Goal: Information Seeking & Learning: Get advice/opinions

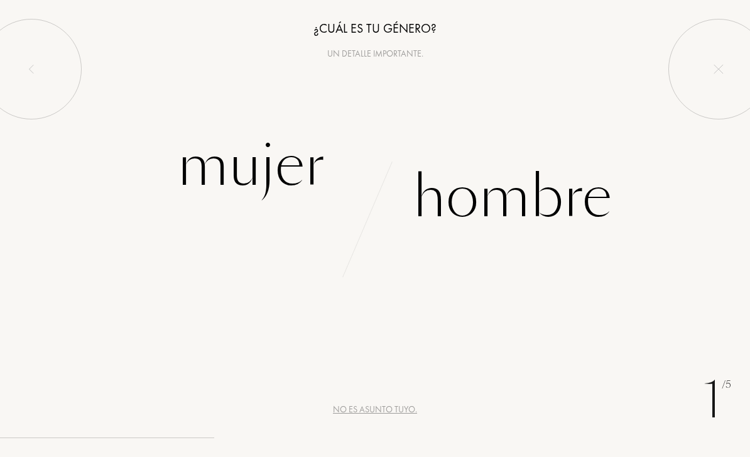
click at [218, 173] on div "Mujer" at bounding box center [251, 165] width 148 height 85
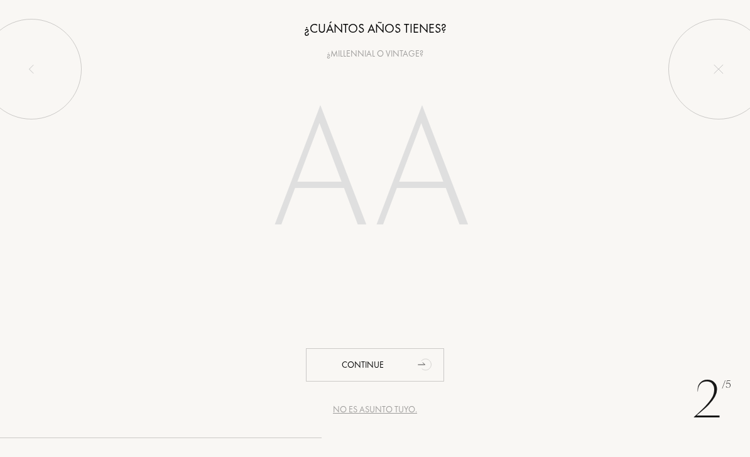
click at [324, 178] on input "number" at bounding box center [375, 175] width 270 height 217
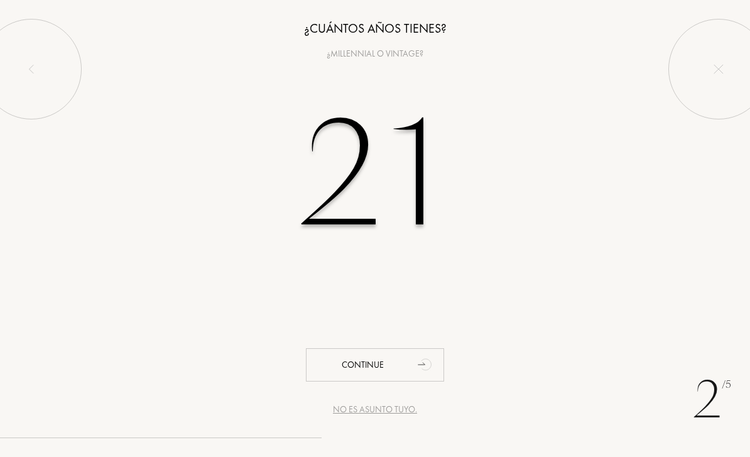
type input "21"
click at [402, 364] on div "Continue" at bounding box center [375, 364] width 138 height 33
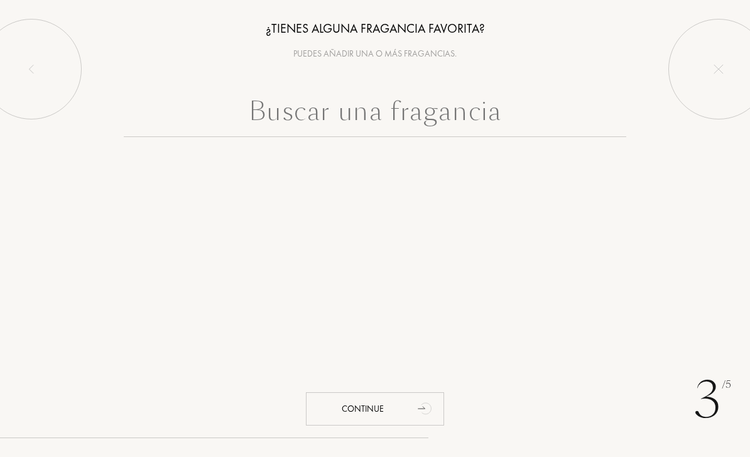
click at [520, 117] on input "text" at bounding box center [375, 114] width 503 height 45
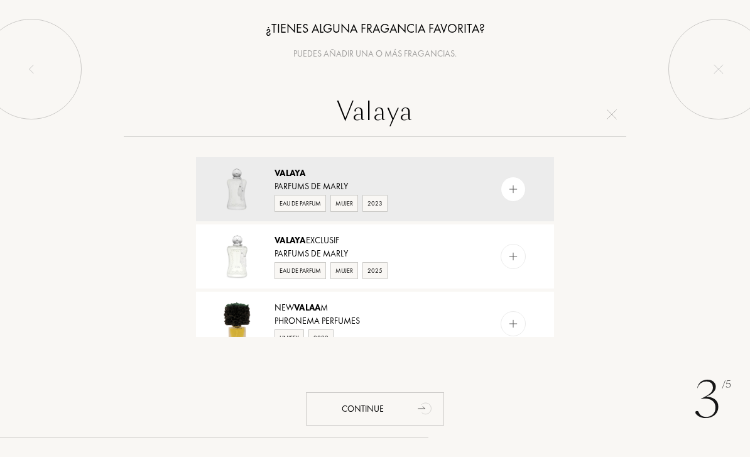
type input "Valaya"
click at [480, 254] on div "Valaya Exclusif Parfums de Marly Eau de Parfum Mujer 2025" at bounding box center [375, 256] width 358 height 64
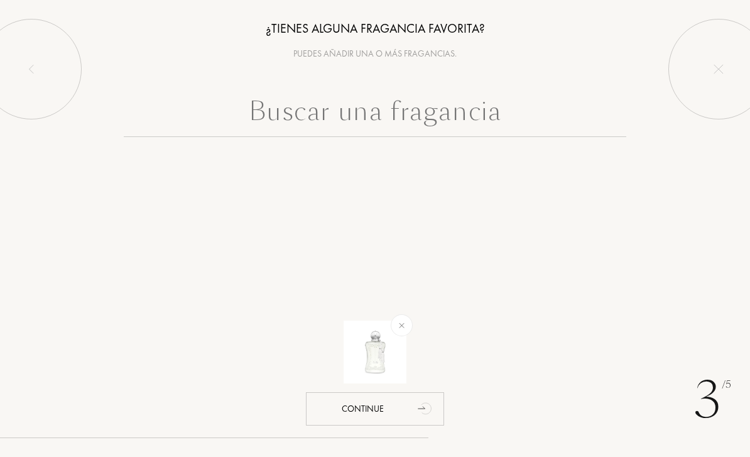
click at [483, 121] on input "text" at bounding box center [375, 114] width 503 height 45
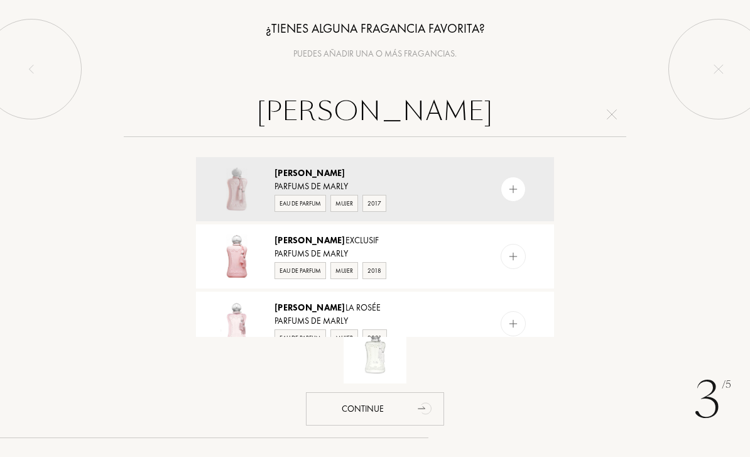
type input "[PERSON_NAME]"
click at [518, 254] on img at bounding box center [514, 257] width 12 height 12
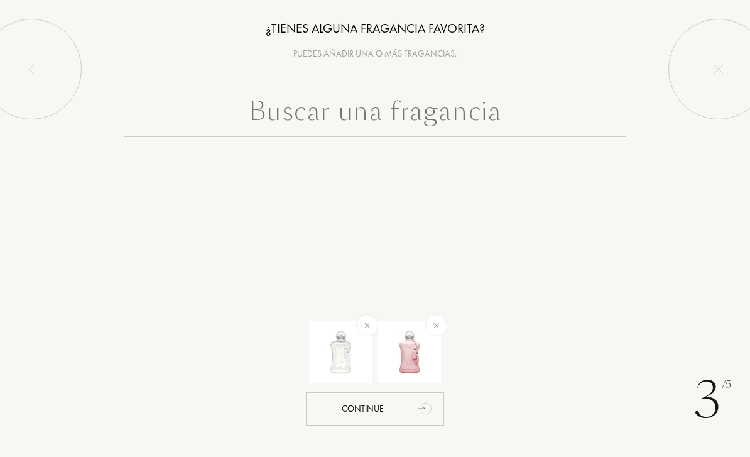
click at [431, 117] on input "text" at bounding box center [375, 114] width 503 height 45
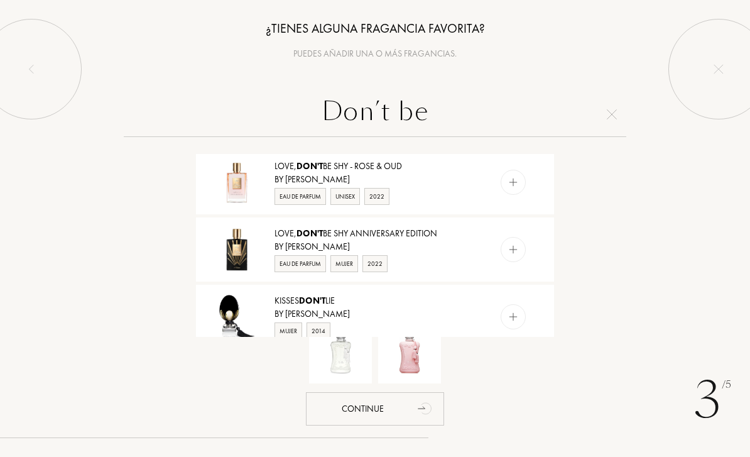
scroll to position [675, 0]
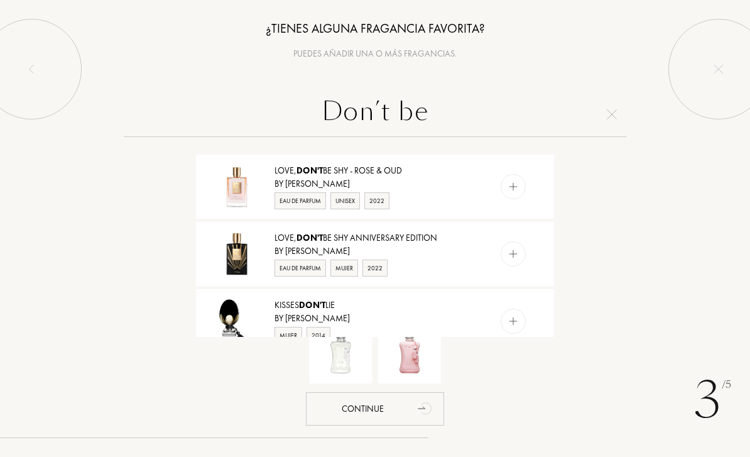
click at [494, 116] on input "Don’t be" at bounding box center [375, 114] width 503 height 45
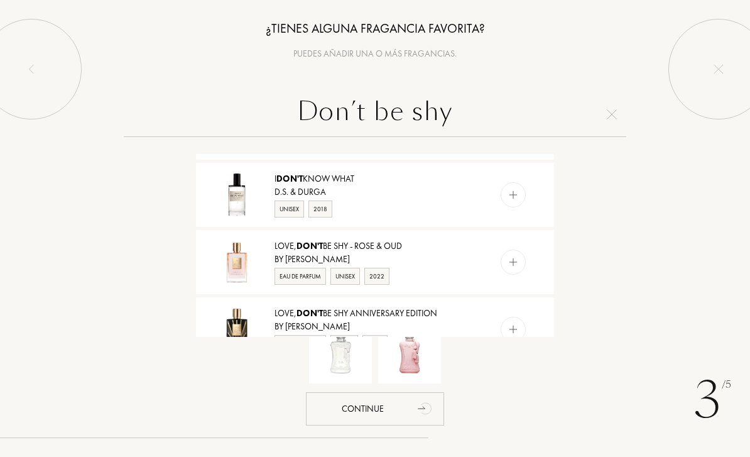
scroll to position [623, 0]
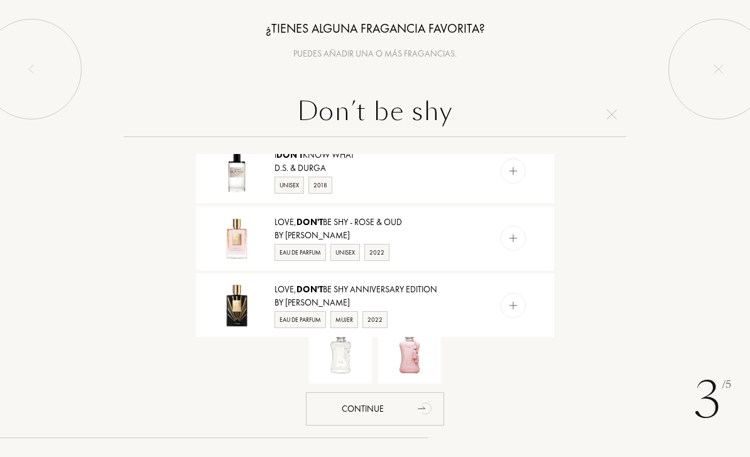
type input "Don’t be shy"
click at [517, 237] on img at bounding box center [514, 238] width 12 height 12
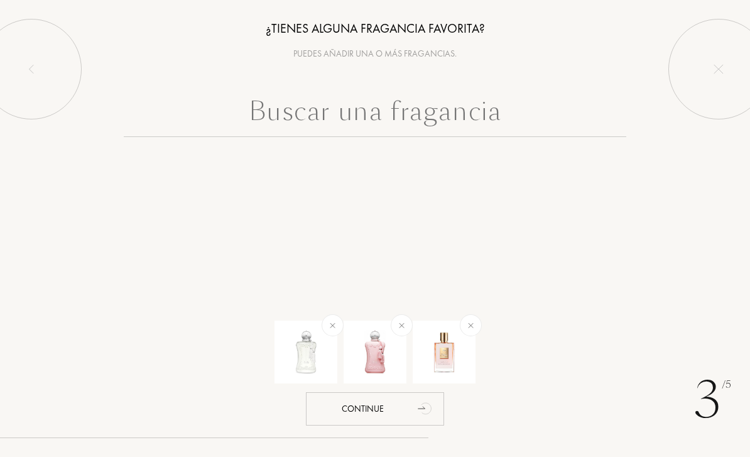
scroll to position [0, 0]
click at [479, 116] on input "text" at bounding box center [375, 114] width 503 height 45
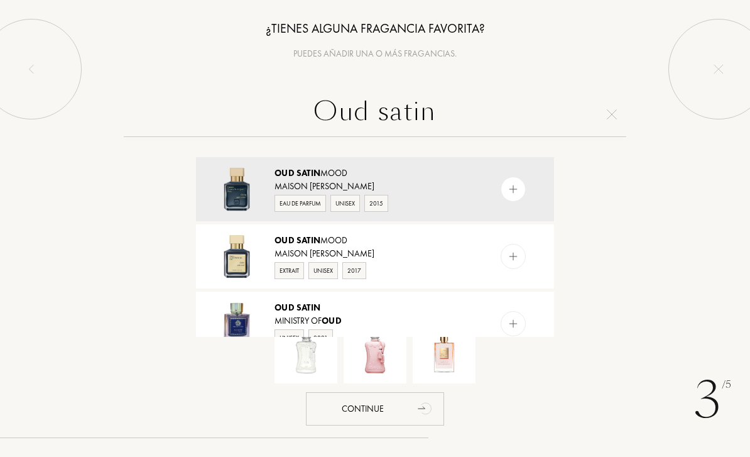
type input "Oud satin"
click at [517, 180] on div at bounding box center [513, 189] width 25 height 25
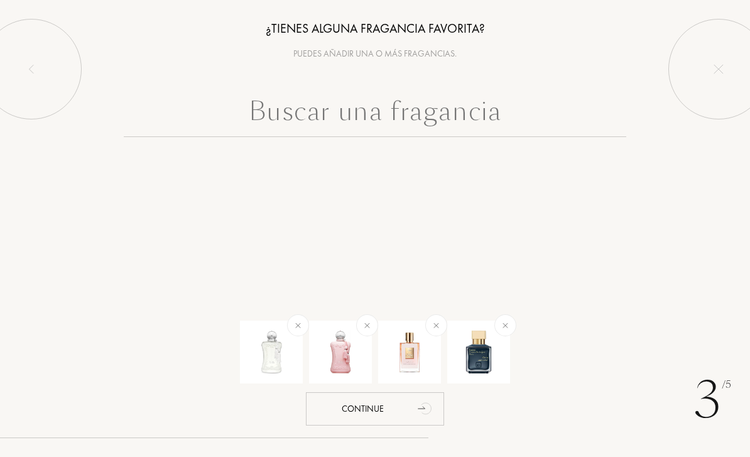
click at [515, 119] on input "text" at bounding box center [375, 114] width 503 height 45
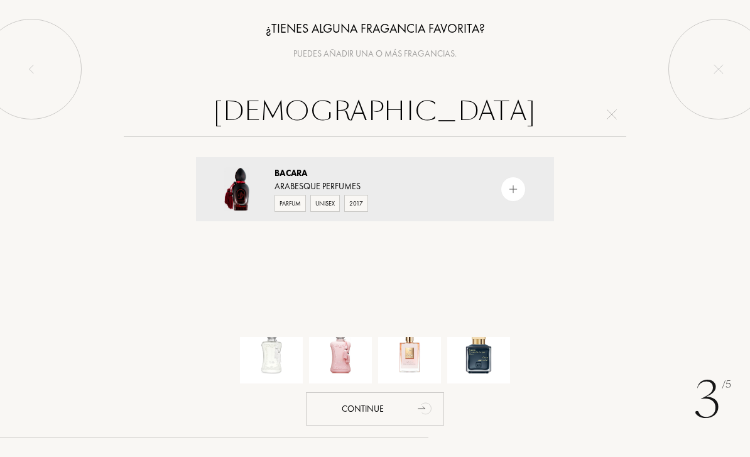
click at [495, 128] on input "[DEMOGRAPHIC_DATA]" at bounding box center [375, 114] width 503 height 45
click at [401, 117] on input "[DEMOGRAPHIC_DATA]" at bounding box center [375, 114] width 503 height 45
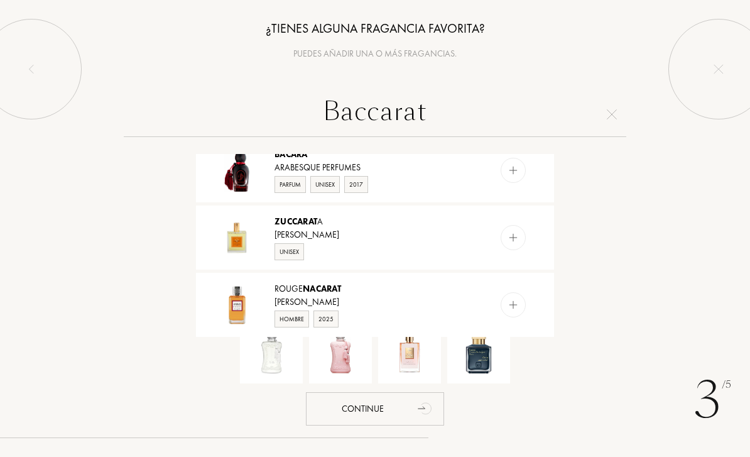
scroll to position [1121, 0]
click at [455, 116] on input "Baccarat" at bounding box center [375, 114] width 503 height 45
click at [404, 119] on input "Baccarat" at bounding box center [375, 114] width 503 height 45
paste input "Amouage Honour Woman"
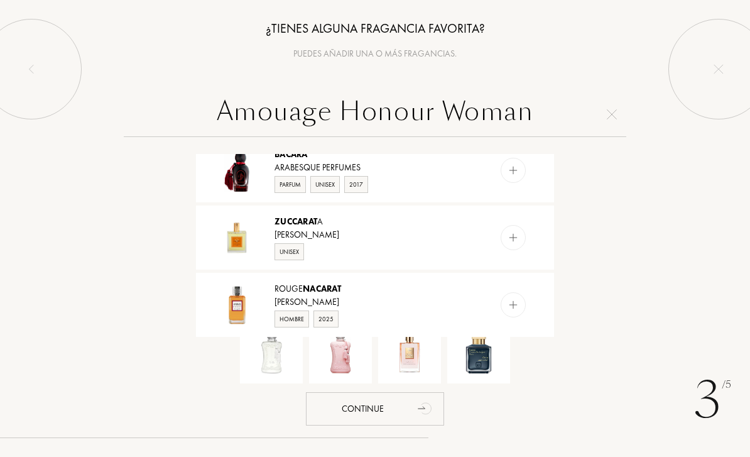
scroll to position [0, 0]
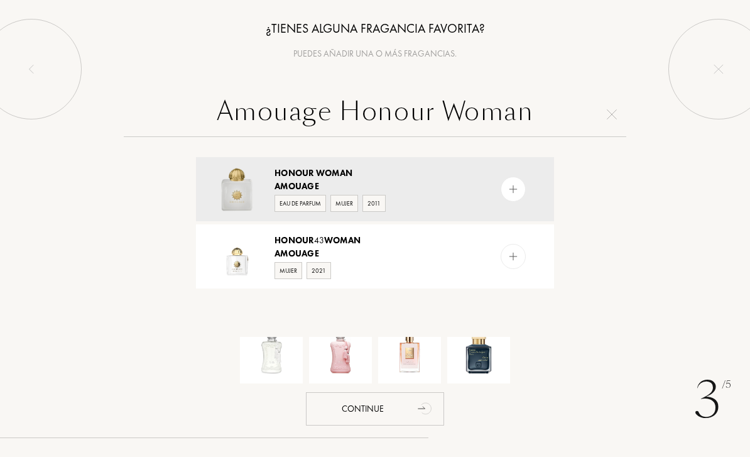
type input "Amouage Honour Woman"
click at [514, 193] on img at bounding box center [514, 189] width 12 height 12
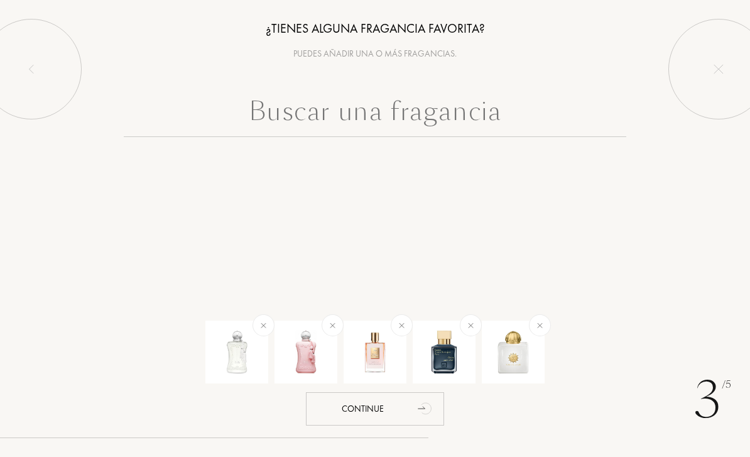
click at [714, 401] on div "3 /5" at bounding box center [712, 399] width 37 height 75
click at [323, 404] on div "Continue" at bounding box center [375, 408] width 138 height 33
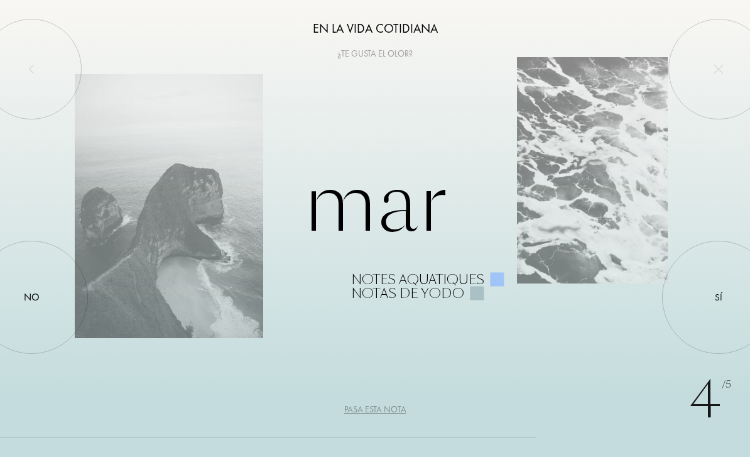
click at [21, 65] on div at bounding box center [31, 69] width 101 height 101
click at [31, 297] on div at bounding box center [31, 297] width 0 height 0
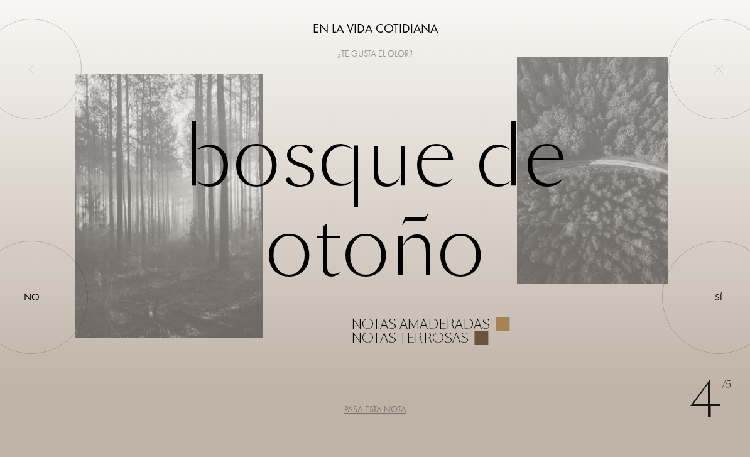
click at [719, 297] on div at bounding box center [719, 297] width 0 height 0
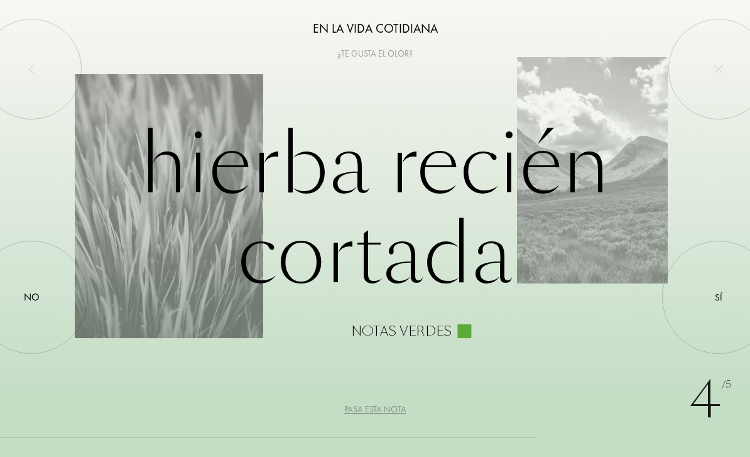
click at [31, 297] on div at bounding box center [31, 297] width 0 height 0
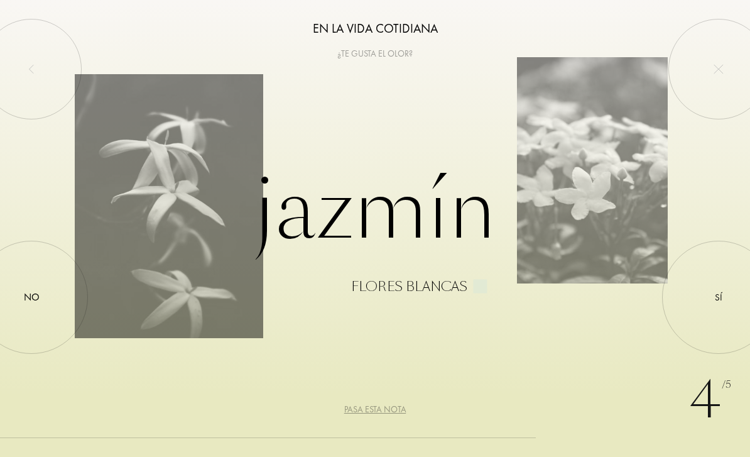
click at [719, 297] on div at bounding box center [719, 297] width 0 height 0
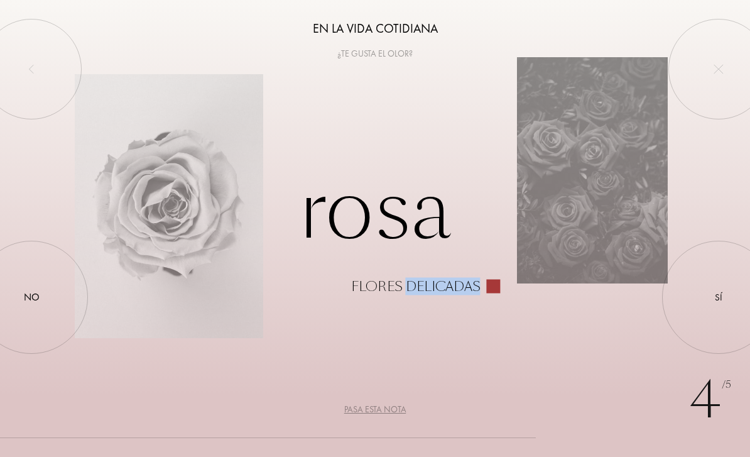
click at [86, 352] on div "4 /5 En la vida cotidiana ¿Te gusta el olor? [PERSON_NAME] delicadas Sí No Pasa…" at bounding box center [375, 228] width 750 height 457
click at [719, 297] on div at bounding box center [719, 297] width 0 height 0
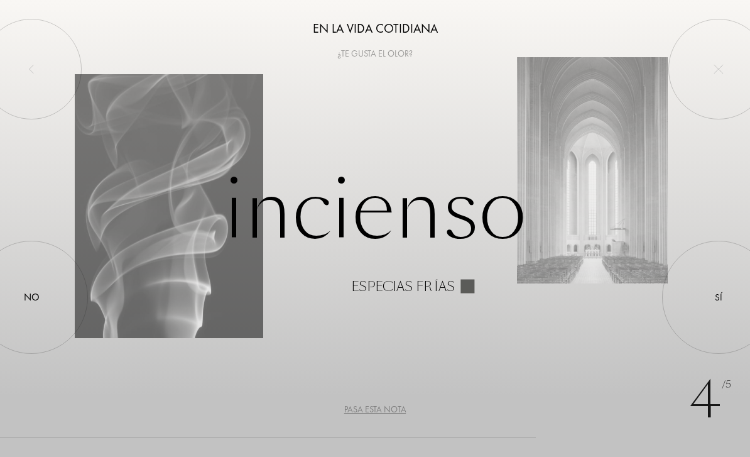
click at [650, 349] on div "4 /5 En la vida cotidiana ¿Te gusta el olor? Incienso Especias [PERSON_NAME] Sí…" at bounding box center [375, 228] width 750 height 457
click at [719, 297] on div at bounding box center [719, 297] width 0 height 0
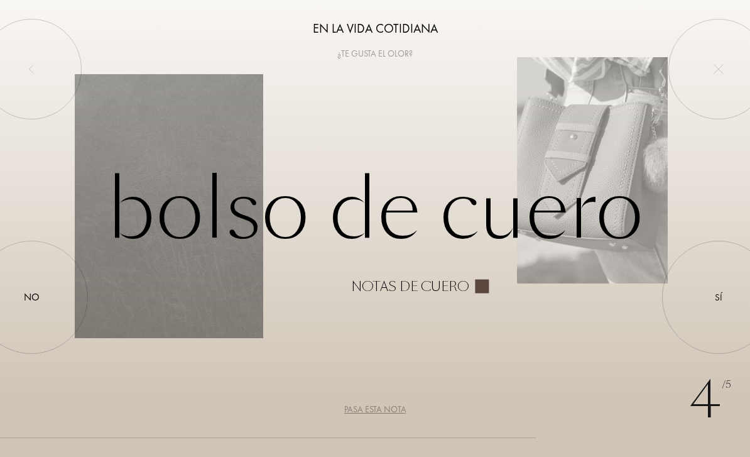
click at [606, 325] on div "4 /5 En la vida cotidiana ¿Te gusta el olor? Bolso de cuero Notas de cuero Sí N…" at bounding box center [375, 228] width 750 height 457
click at [719, 297] on div at bounding box center [719, 297] width 0 height 0
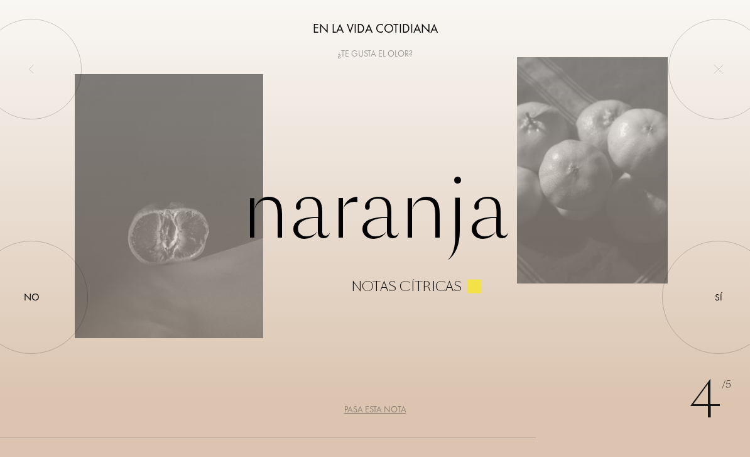
click at [137, 396] on div "4 /5 En la vida cotidiana ¿Te gusta el olor? Naranja Notas cítricas Sí No Pasa …" at bounding box center [375, 228] width 750 height 457
click at [394, 406] on div "Pasa esta nota" at bounding box center [375, 409] width 62 height 13
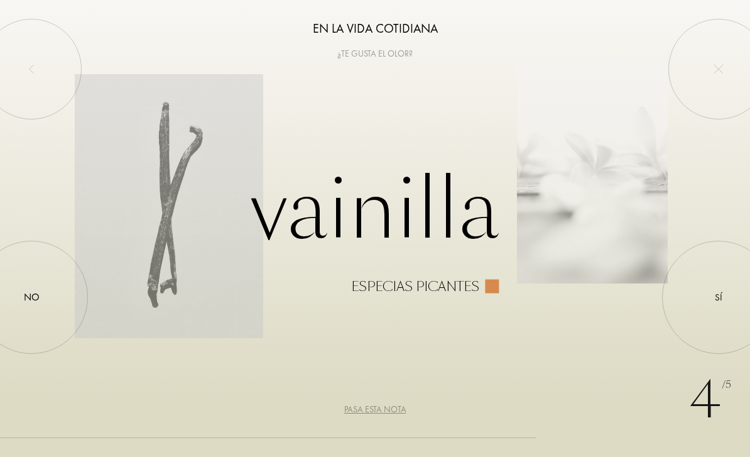
click at [719, 297] on div at bounding box center [719, 297] width 0 height 0
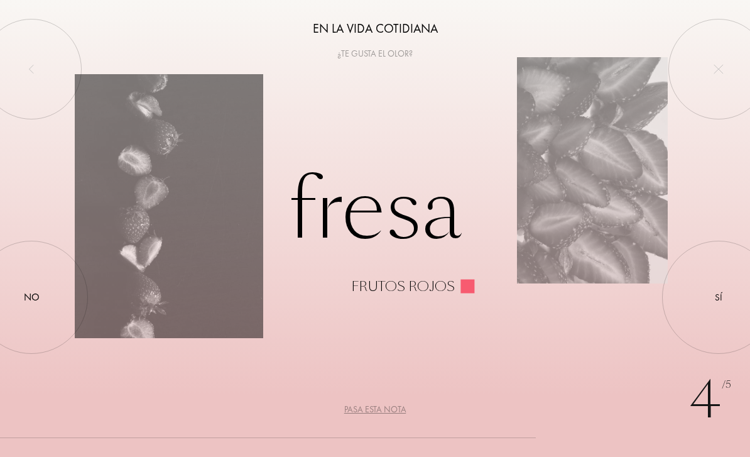
click at [719, 297] on div at bounding box center [719, 297] width 0 height 0
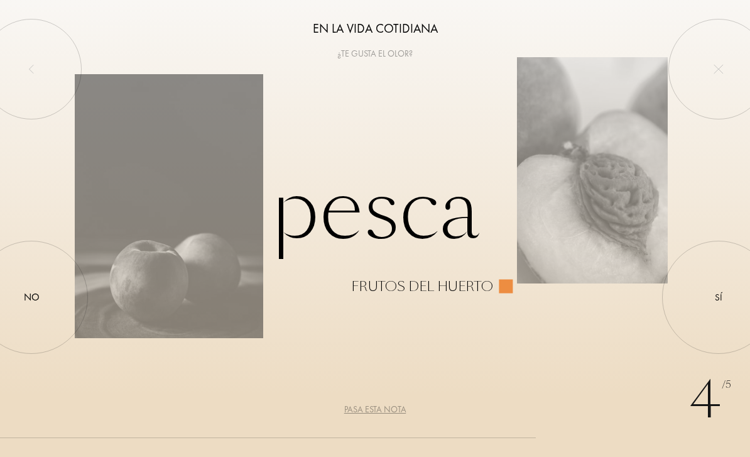
click at [31, 297] on div at bounding box center [31, 297] width 0 height 0
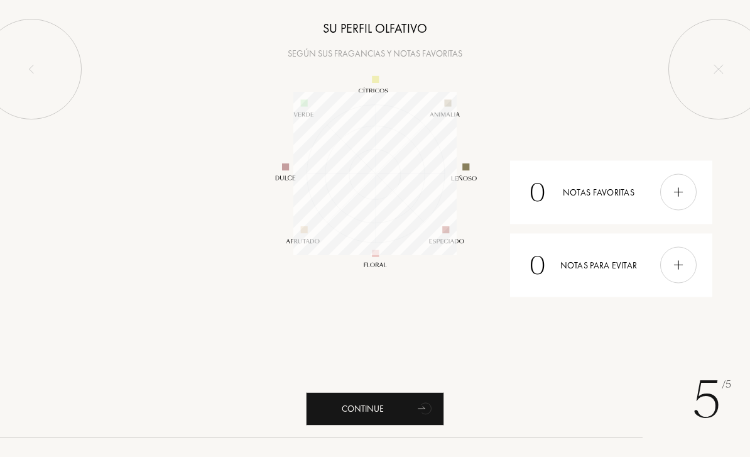
scroll to position [163, 163]
click at [336, 415] on div "Continue" at bounding box center [375, 408] width 138 height 33
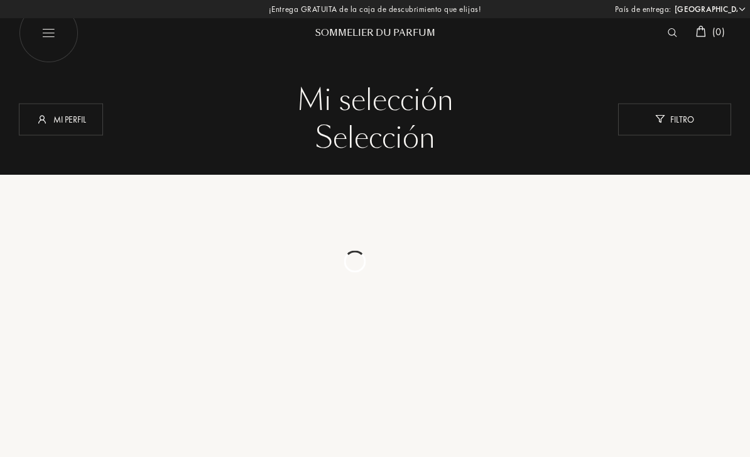
select select "ES"
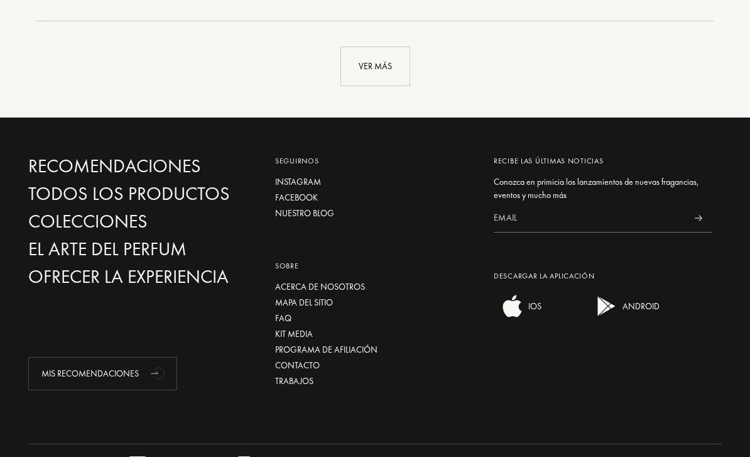
scroll to position [3121, 0]
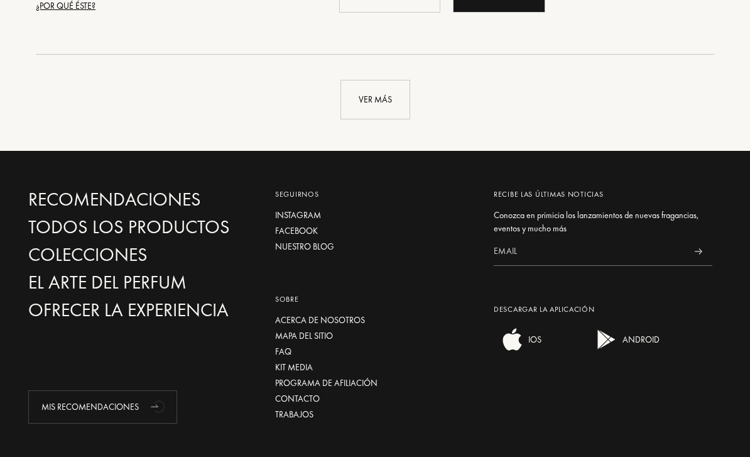
click at [397, 87] on div "Ver más" at bounding box center [375, 100] width 70 height 40
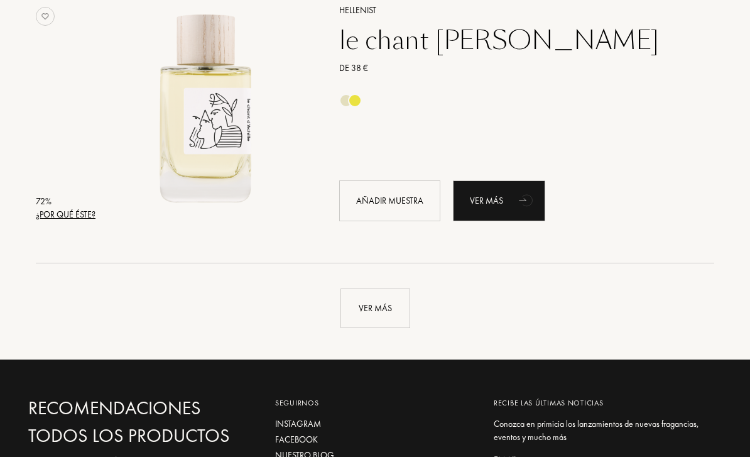
scroll to position [5912, 0]
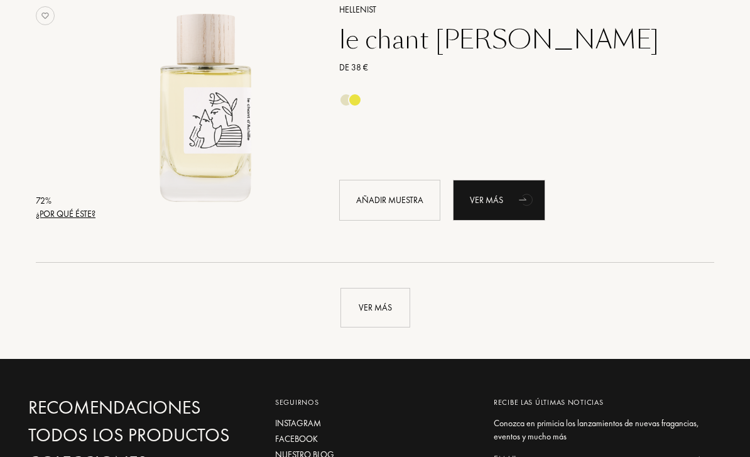
click at [406, 307] on div "Ver más" at bounding box center [375, 308] width 70 height 40
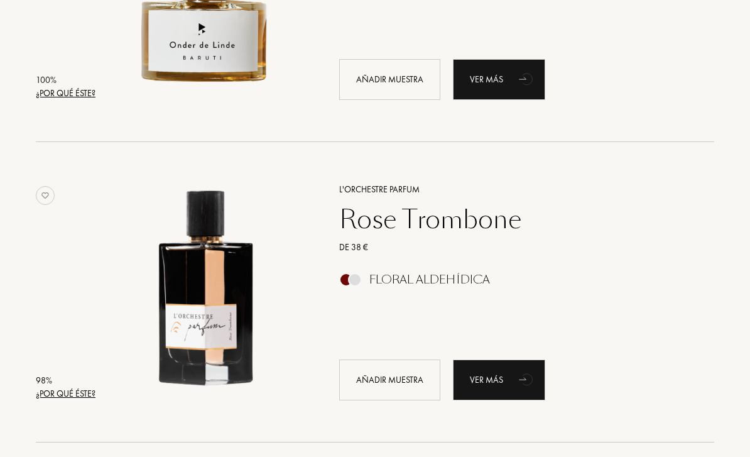
scroll to position [0, 0]
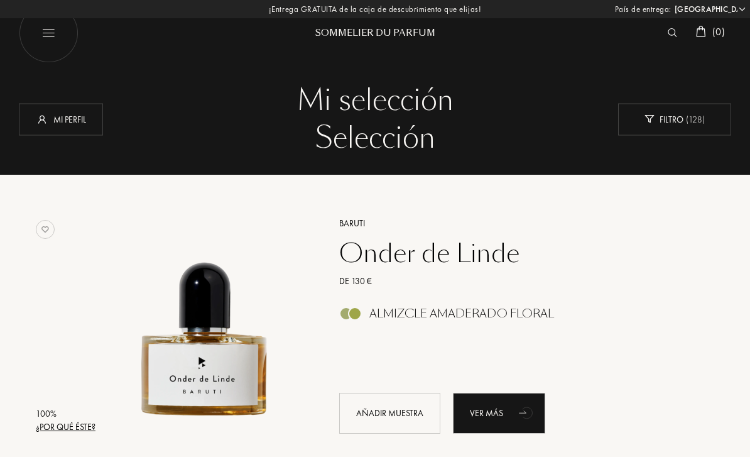
click at [47, 45] on img at bounding box center [49, 33] width 60 height 60
select select "ES"
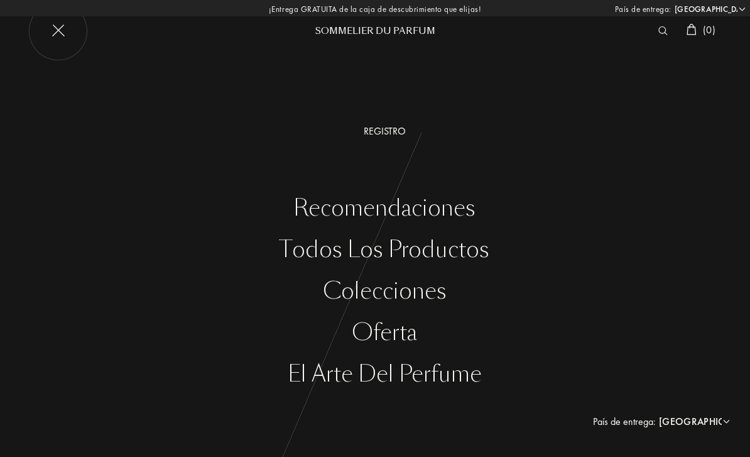
click at [290, 249] on div "Todos los productos" at bounding box center [384, 250] width 731 height 26
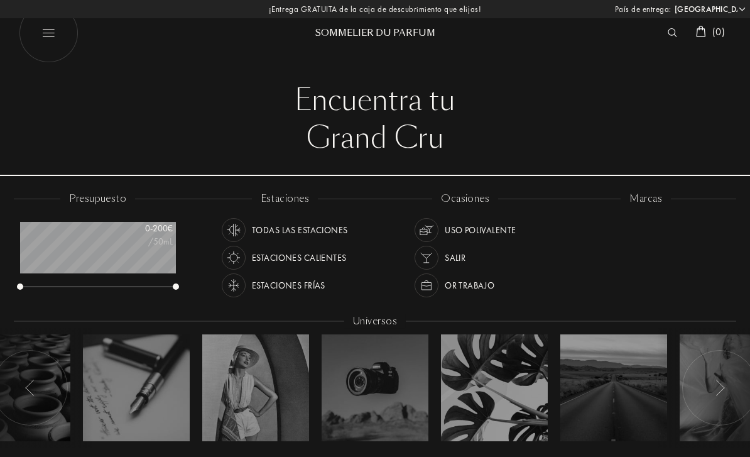
select select "ES"
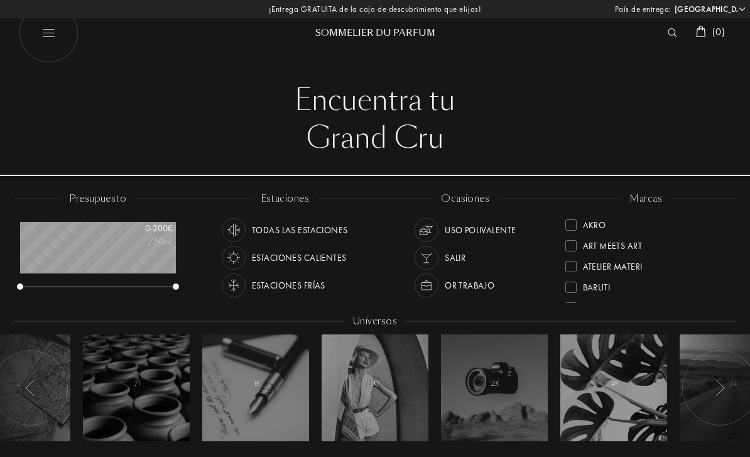
click at [234, 286] on img at bounding box center [234, 285] width 18 height 18
click at [265, 288] on div "Estaciones frías" at bounding box center [288, 285] width 73 height 24
click at [658, 134] on div "Grand Cru" at bounding box center [374, 138] width 693 height 38
click at [673, 30] on img at bounding box center [672, 32] width 9 height 9
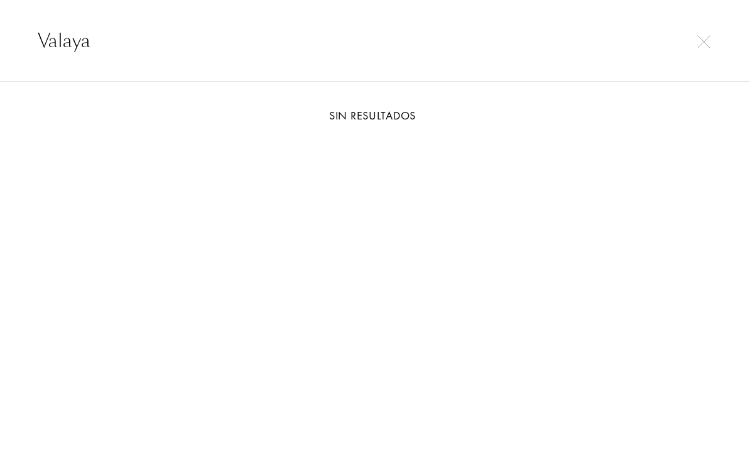
type input "Valaya"
click at [707, 46] on img at bounding box center [703, 41] width 13 height 13
